Goal: Transaction & Acquisition: Purchase product/service

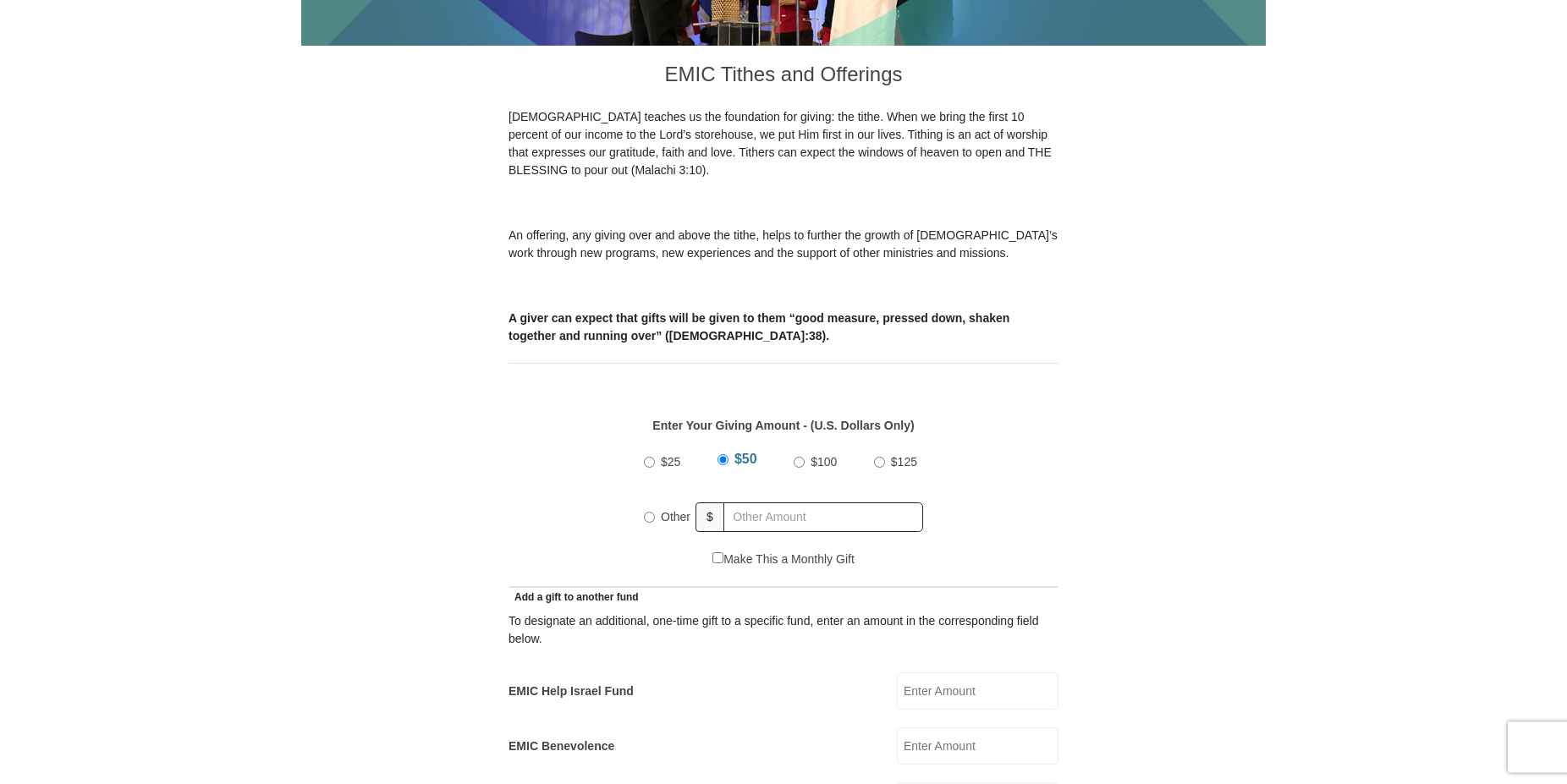
scroll to position [432, 0]
click at [646, 510] on input "Other" at bounding box center [649, 515] width 11 height 11
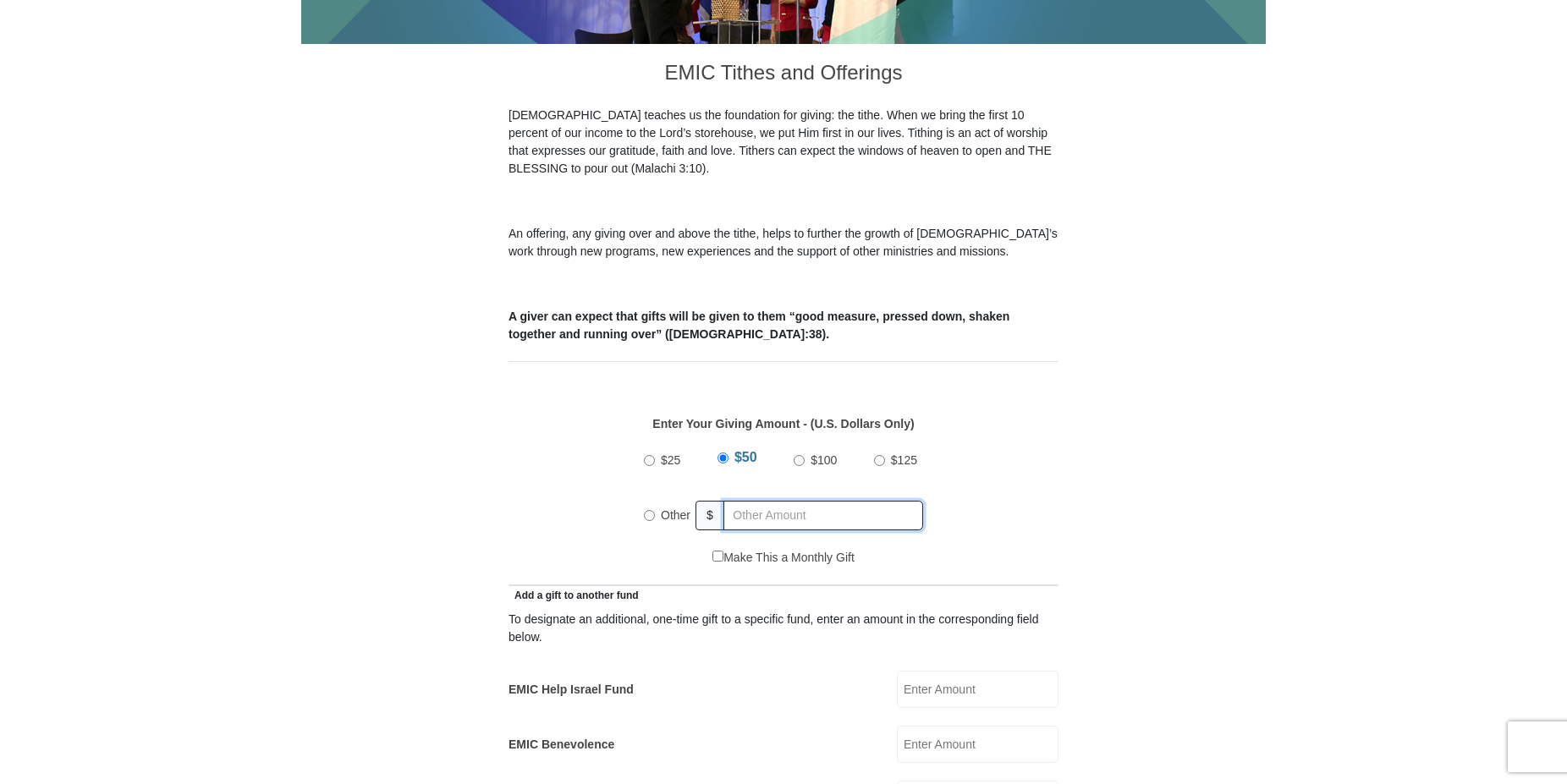
radio input "true"
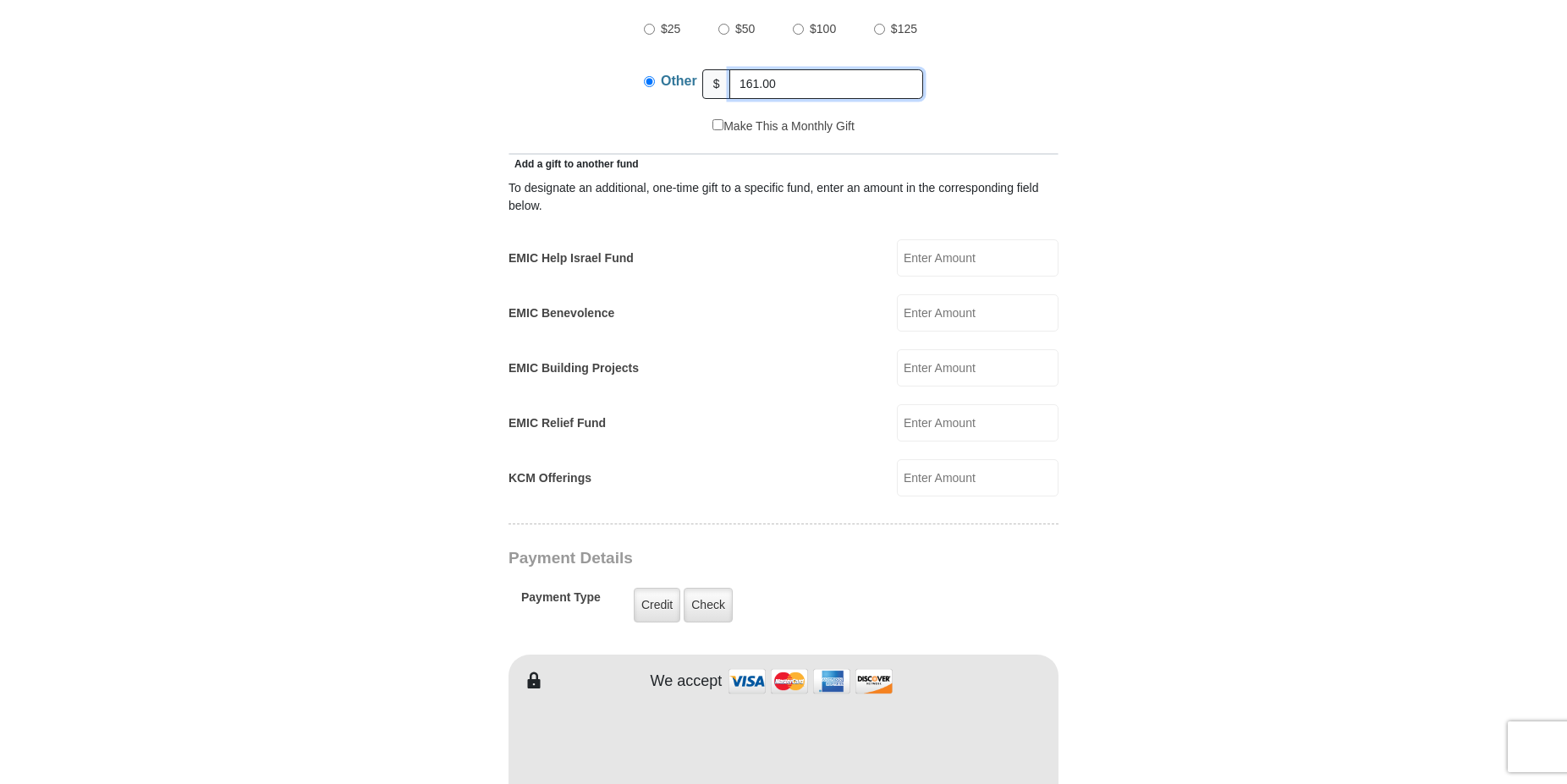
scroll to position [1035, 0]
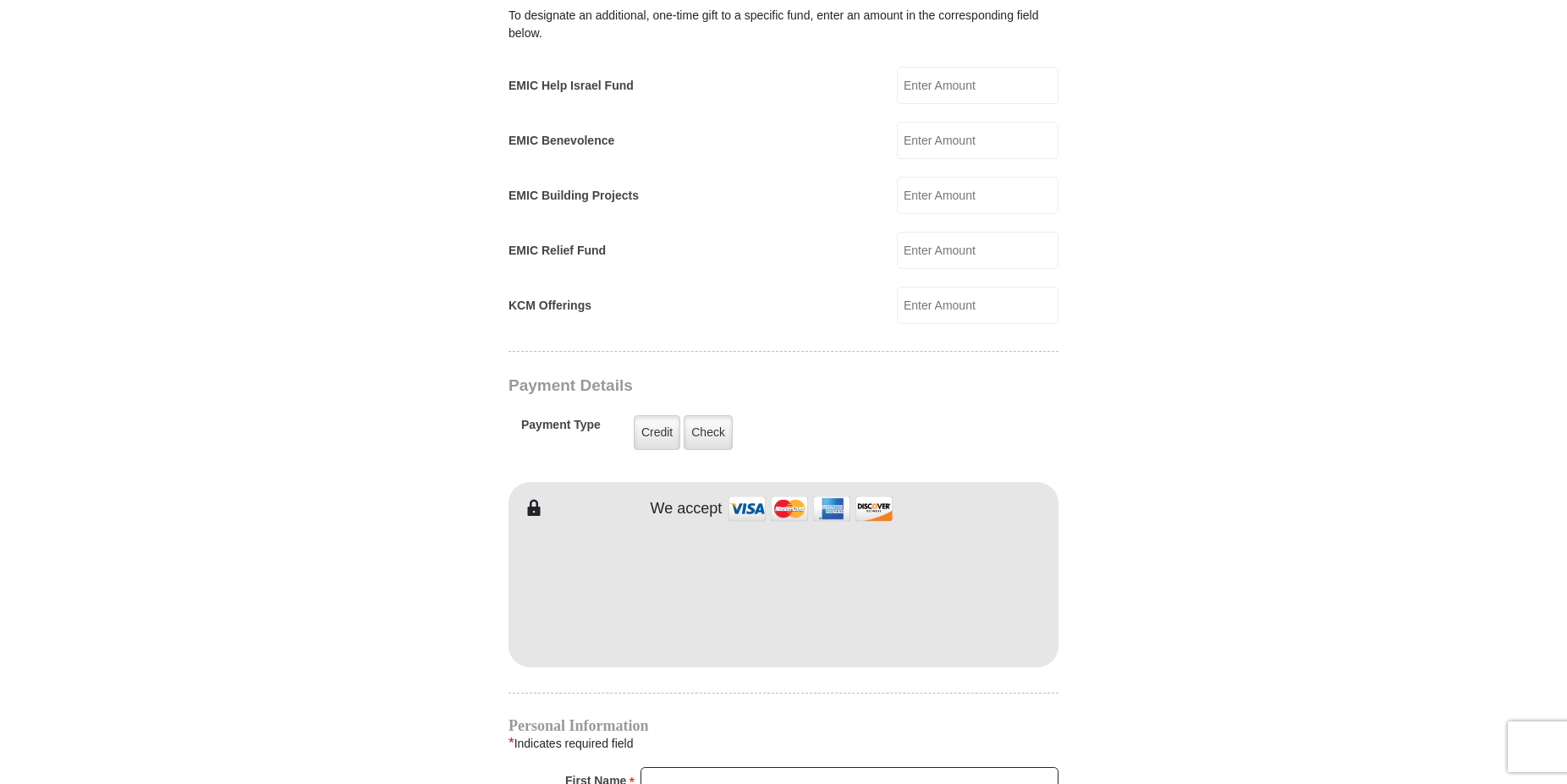
type input "161.00"
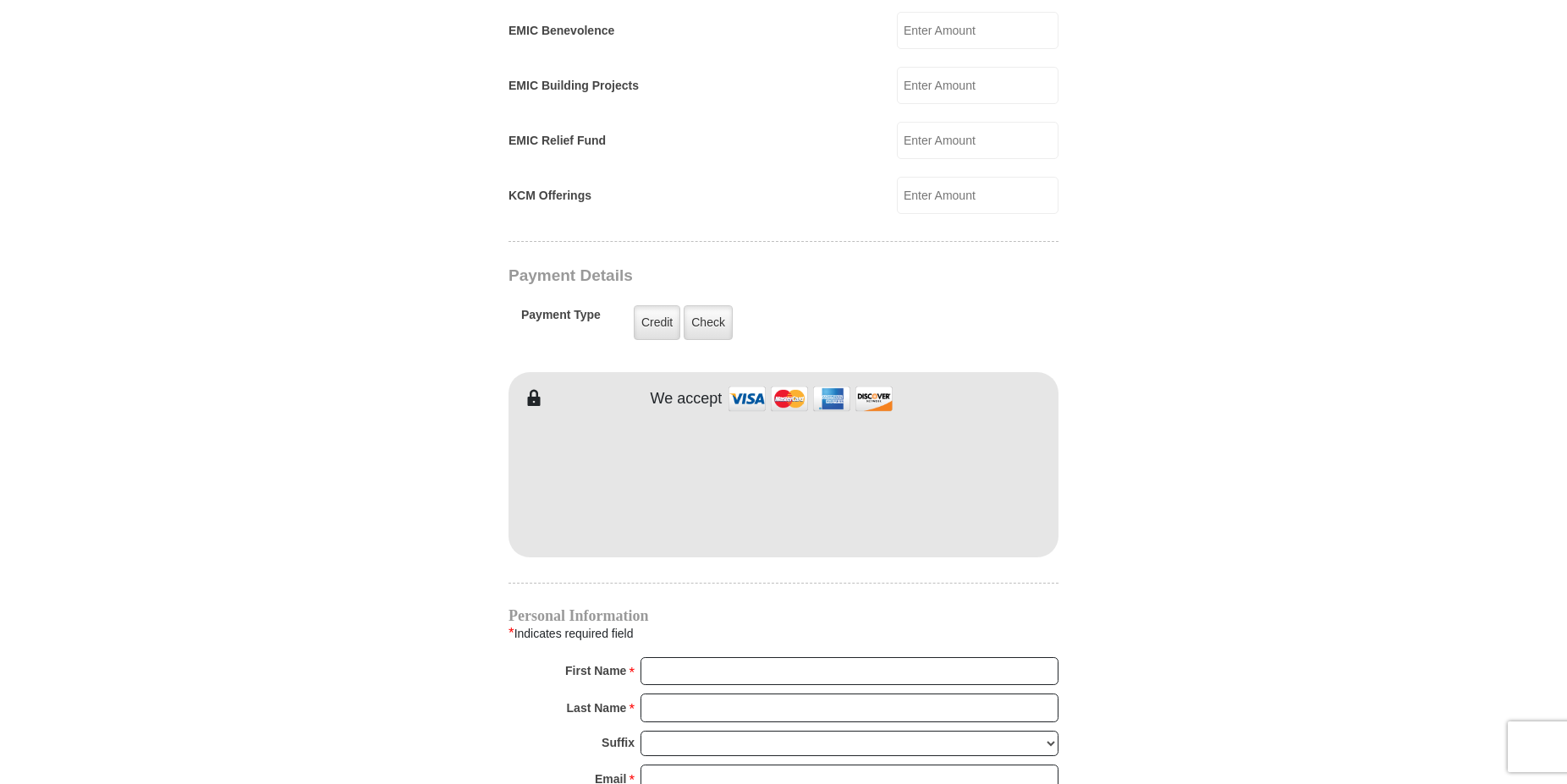
scroll to position [1208, 0]
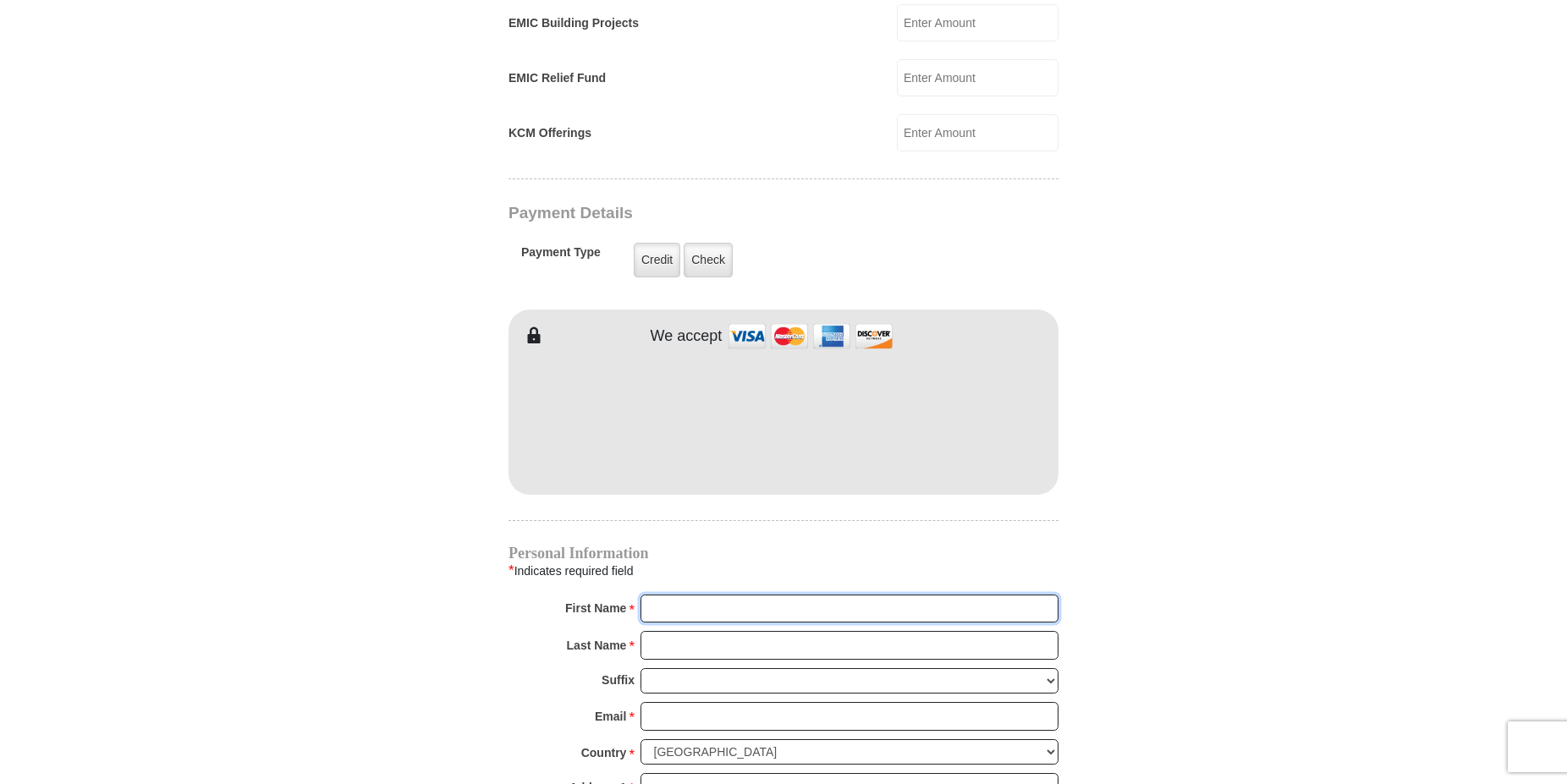
click at [679, 594] on input "First Name *" at bounding box center [849, 608] width 418 height 28
type input "C"
type input "2152 [PERSON_NAME]"
type input "[PERSON_NAME]"
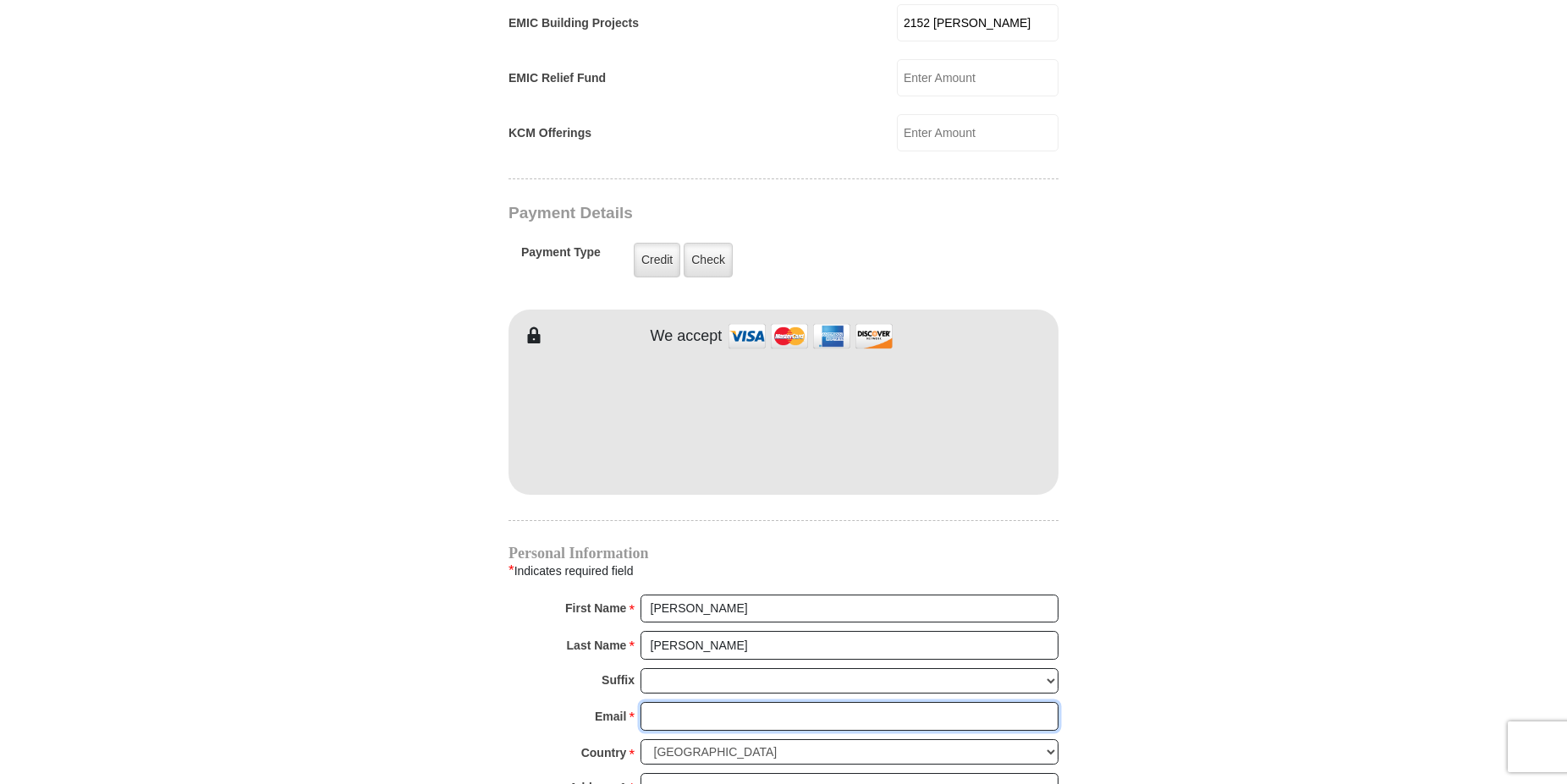
type input "[EMAIL_ADDRESS][DOMAIN_NAME]"
type input "2152 [PERSON_NAME]"
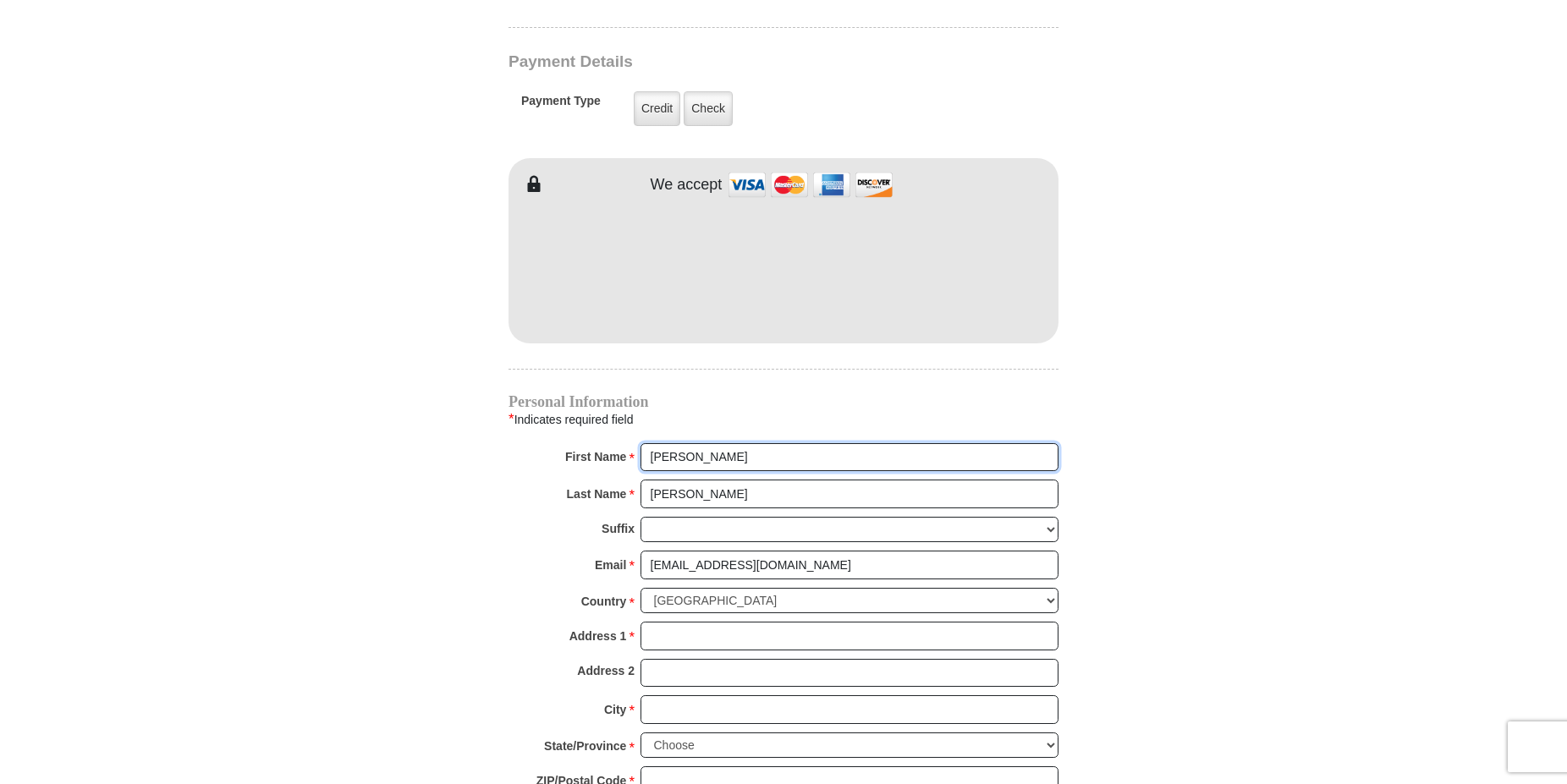
scroll to position [1380, 0]
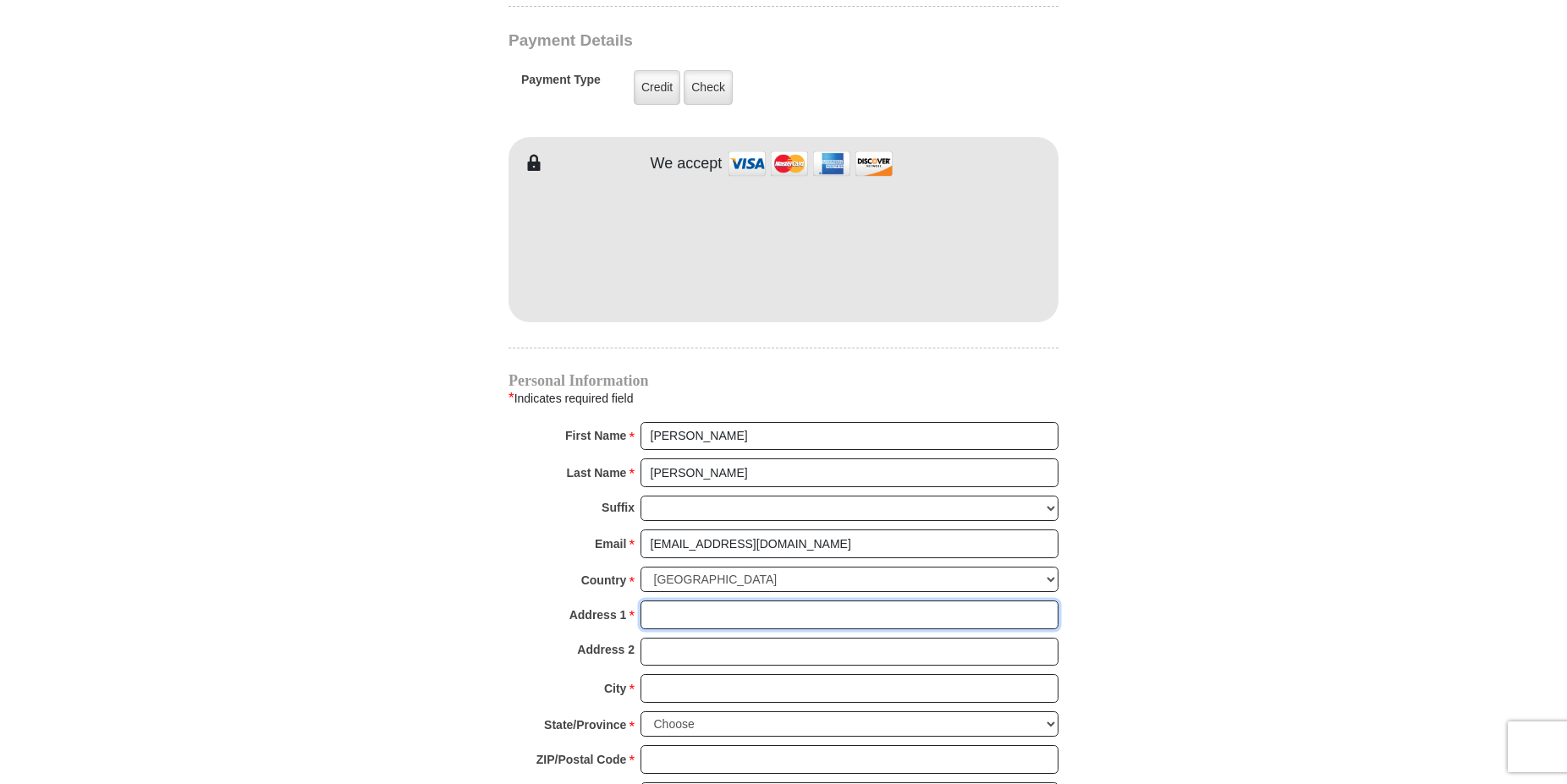
click at [676, 600] on input "Address 1 *" at bounding box center [849, 614] width 418 height 28
type input "[STREET_ADDRESS][PERSON_NAME]"
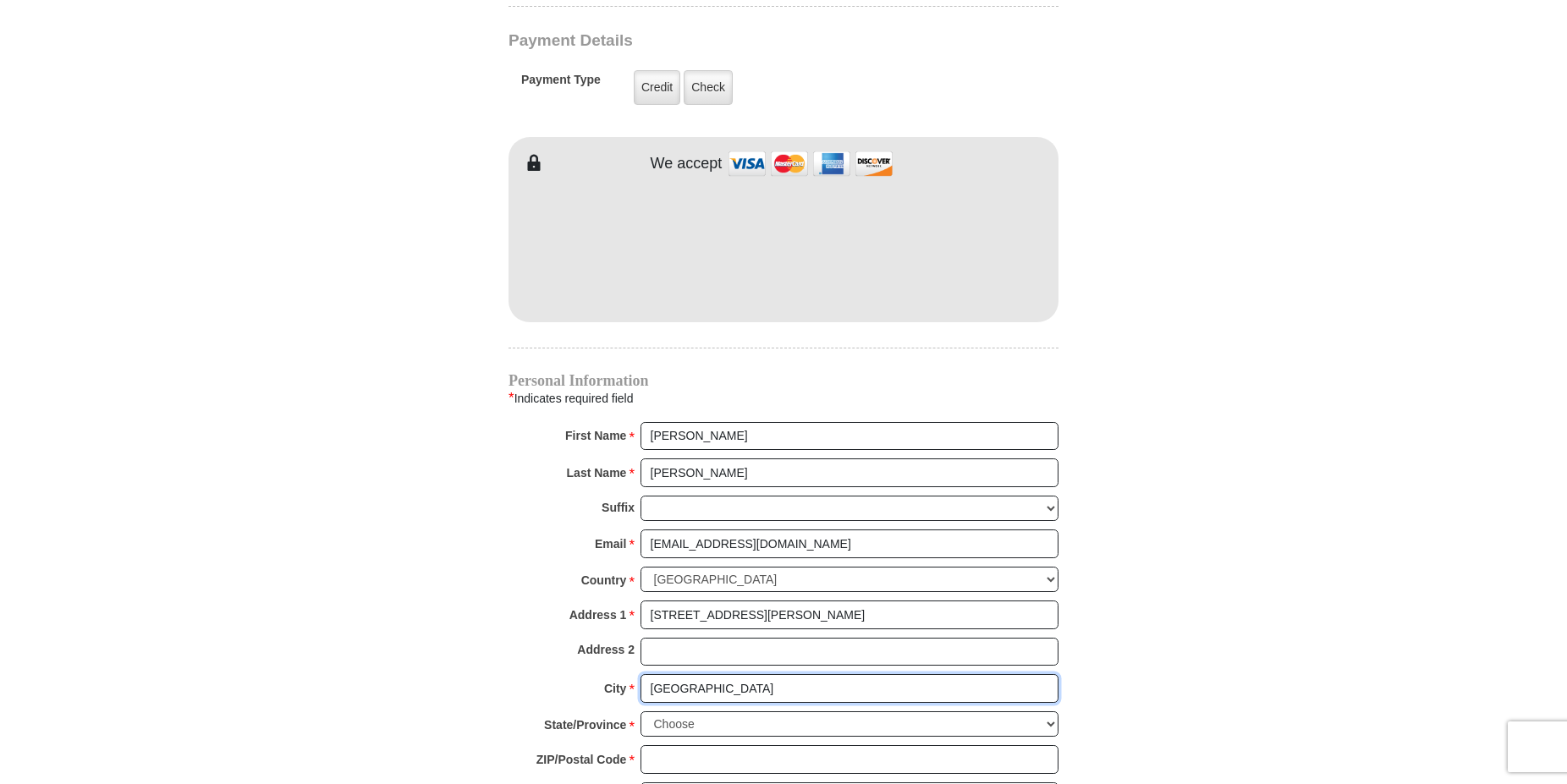
type input "[GEOGRAPHIC_DATA]"
select select "PA"
click option "[US_STATE]" at bounding box center [0, 0] width 0 height 0
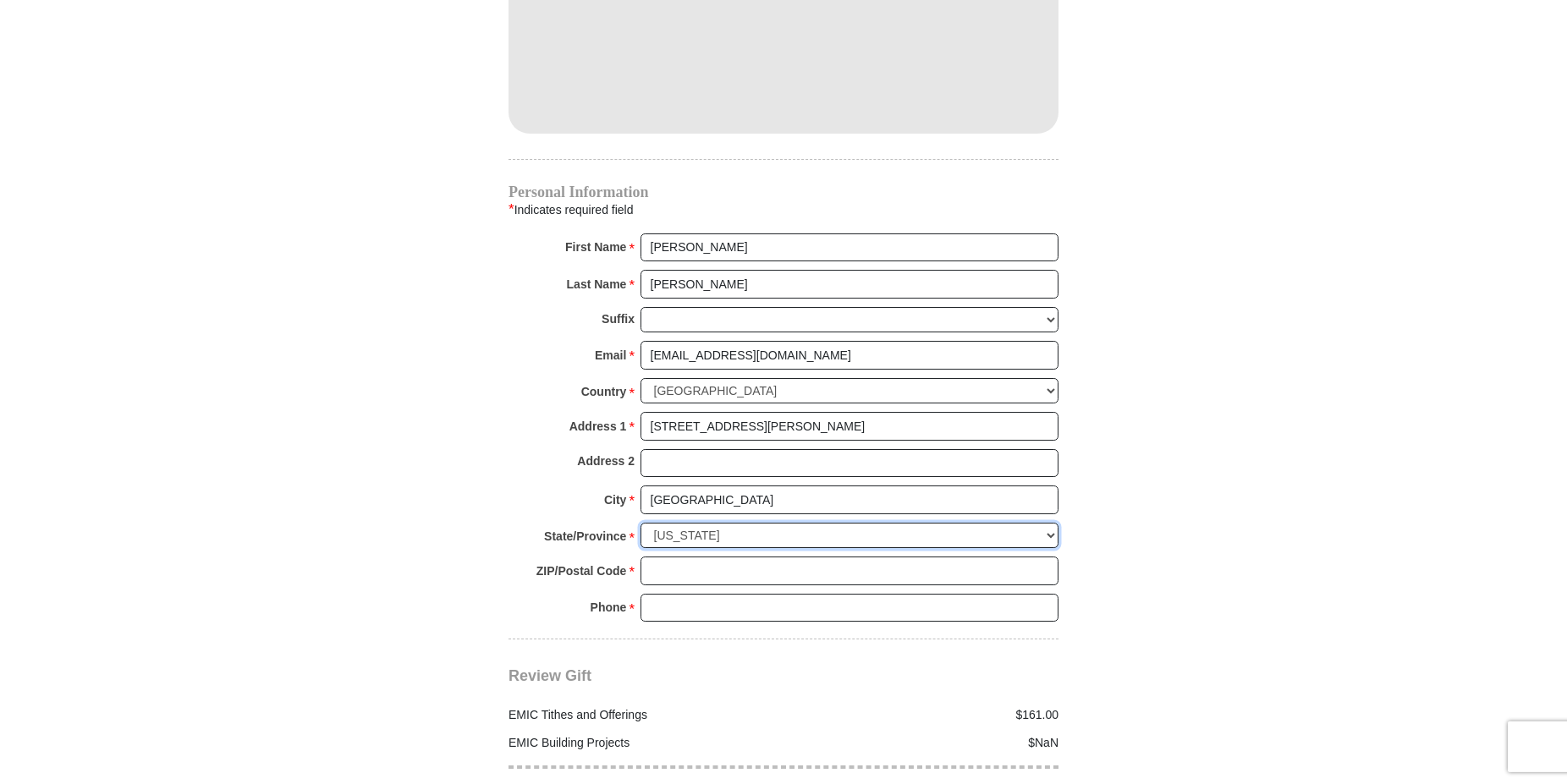
scroll to position [1639, 0]
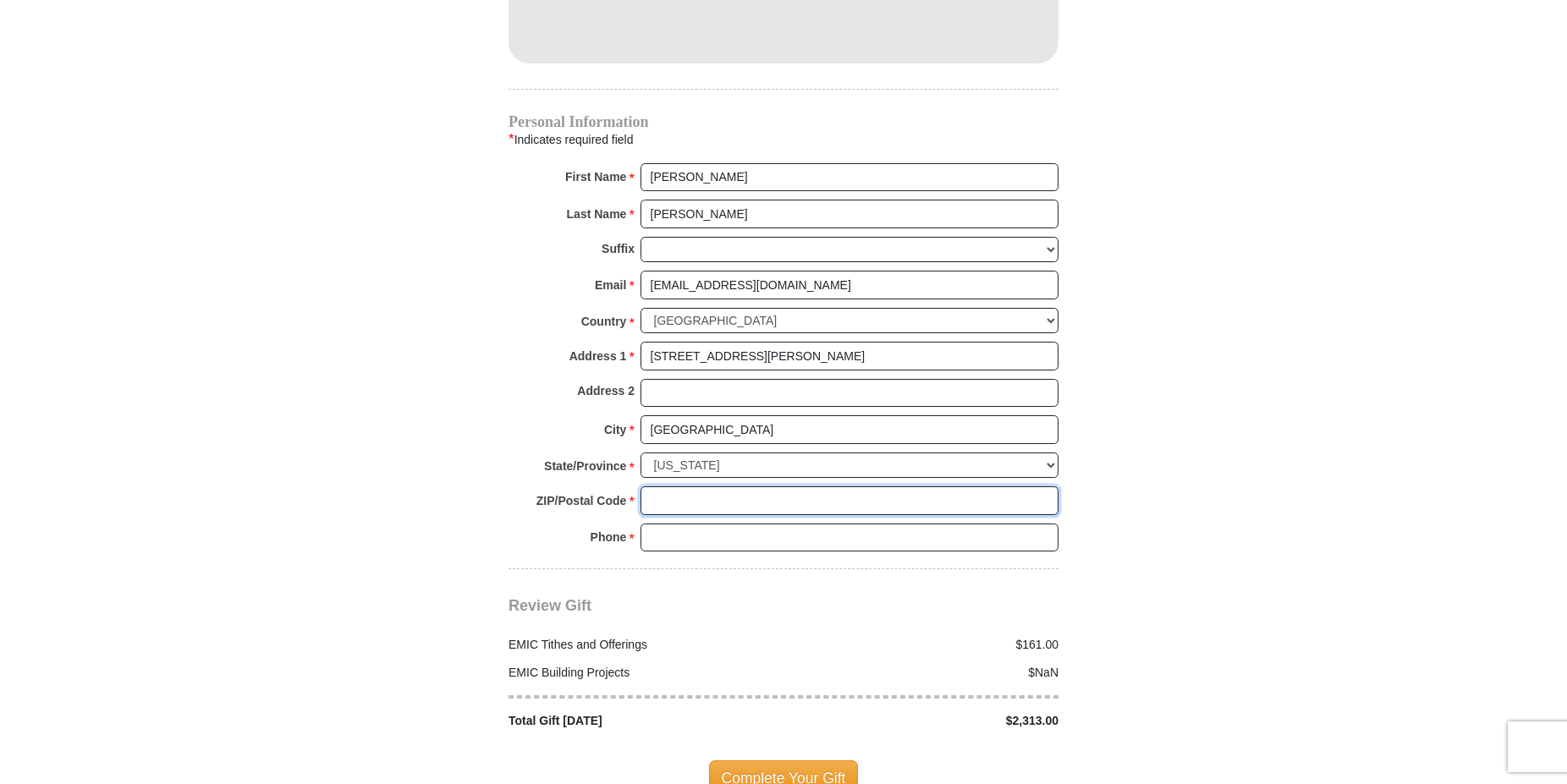
click at [659, 487] on input "ZIP/Postal Code *" at bounding box center [849, 501] width 418 height 28
type input "15129"
click at [683, 523] on input "Phone * *" at bounding box center [849, 537] width 418 height 28
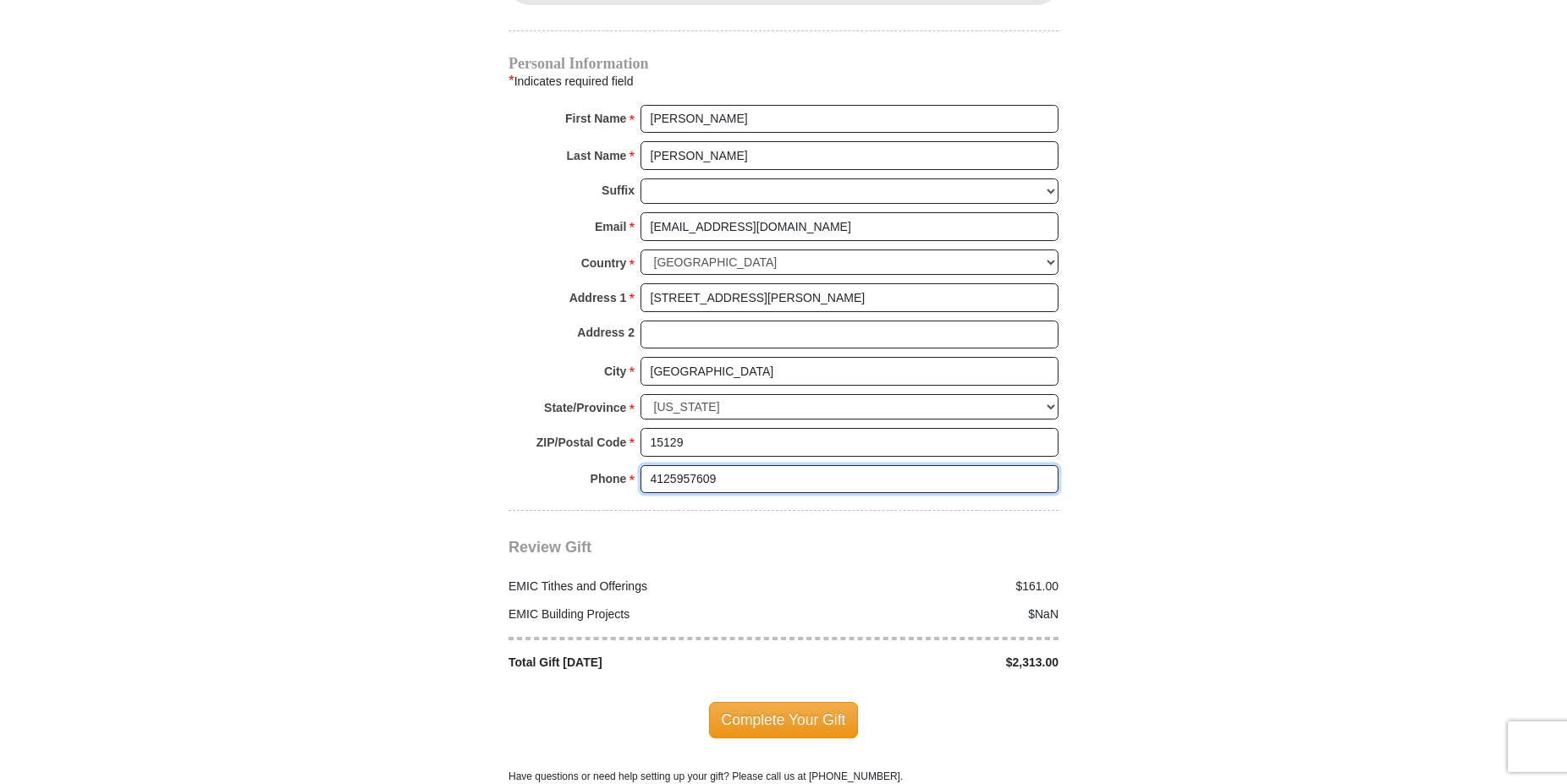
scroll to position [1725, 0]
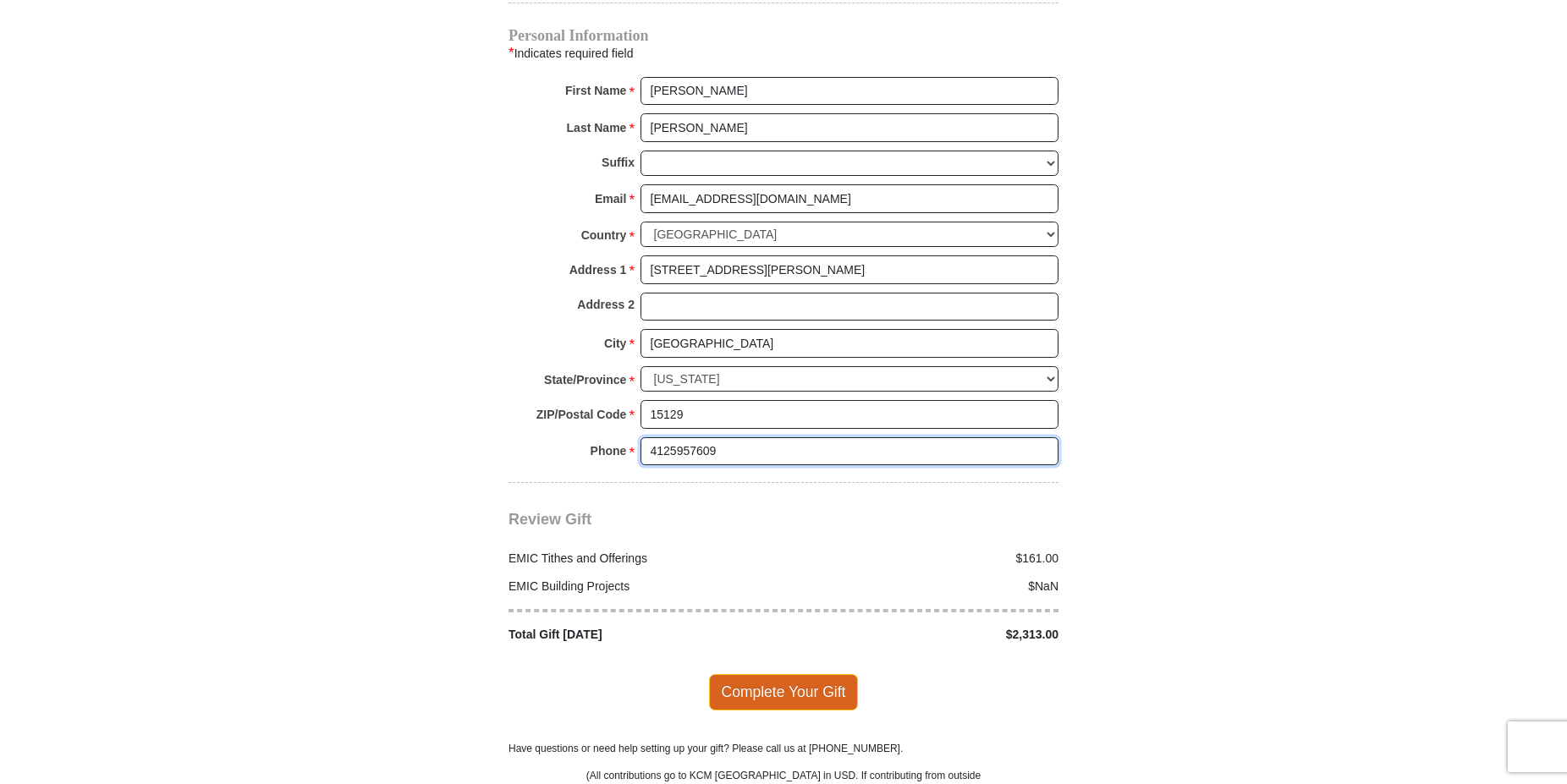
type input "4125957609"
click at [788, 674] on span "Complete Your Gift" at bounding box center [784, 692] width 150 height 36
